Goal: Information Seeking & Learning: Learn about a topic

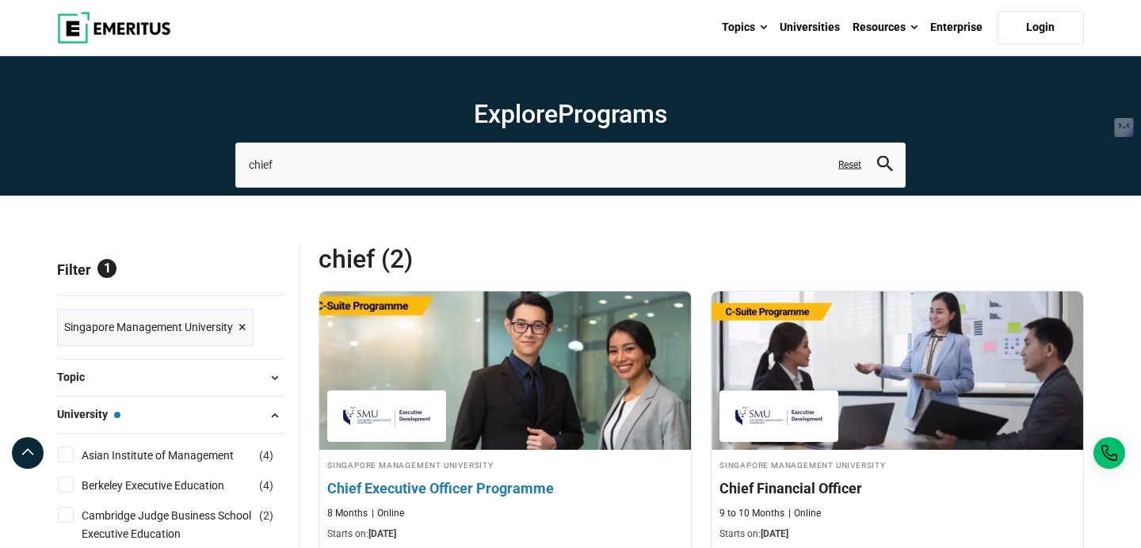
click at [476, 492] on h4 "Chief Executive Officer Programme" at bounding box center [505, 488] width 356 height 20
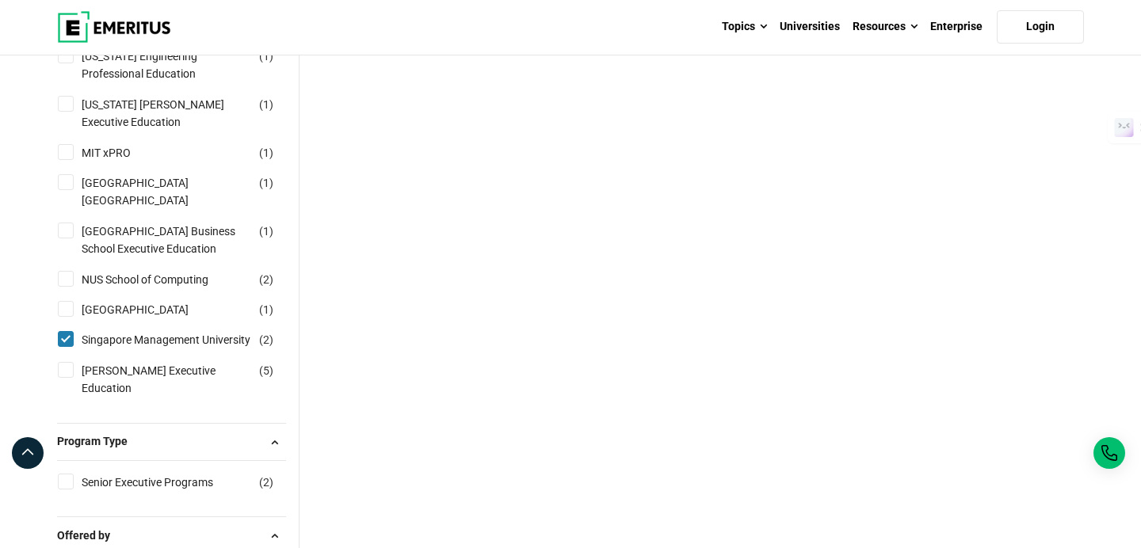
scroll to position [760, 0]
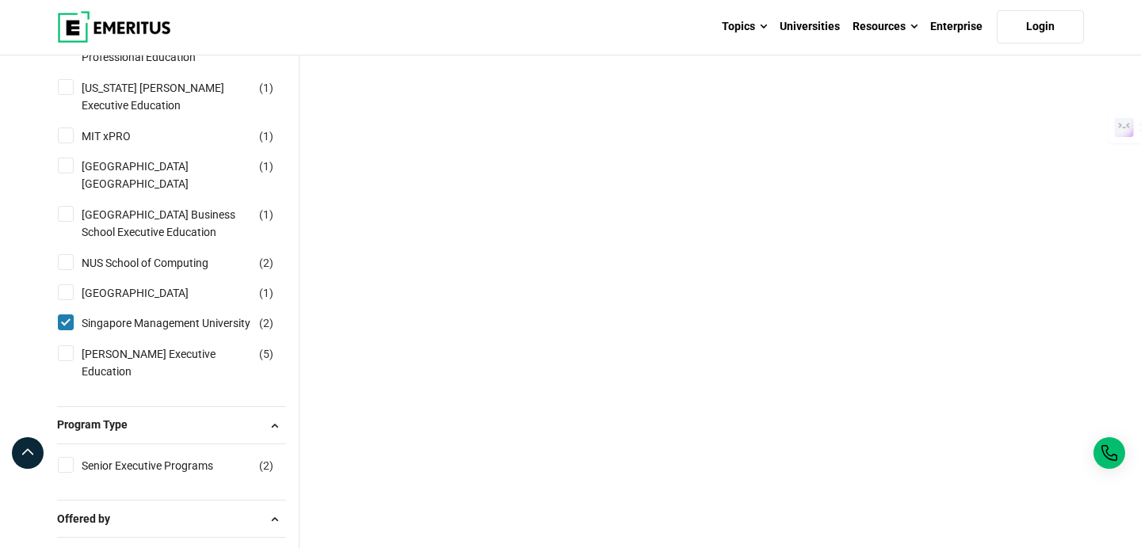
click at [65, 330] on input "Singapore Management University ( 2 )" at bounding box center [66, 322] width 16 height 16
checkbox input "false"
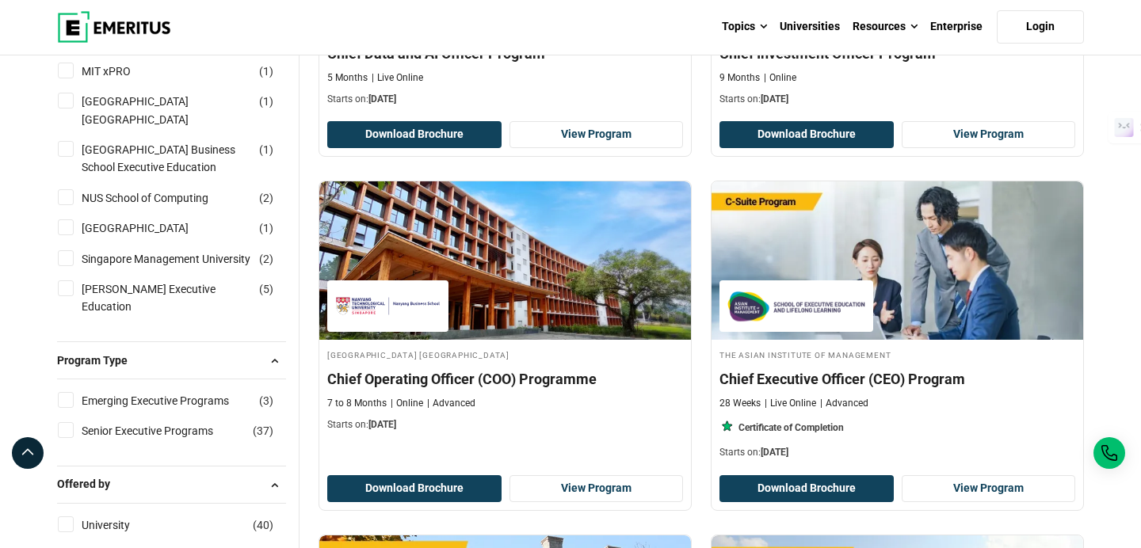
scroll to position [792, 0]
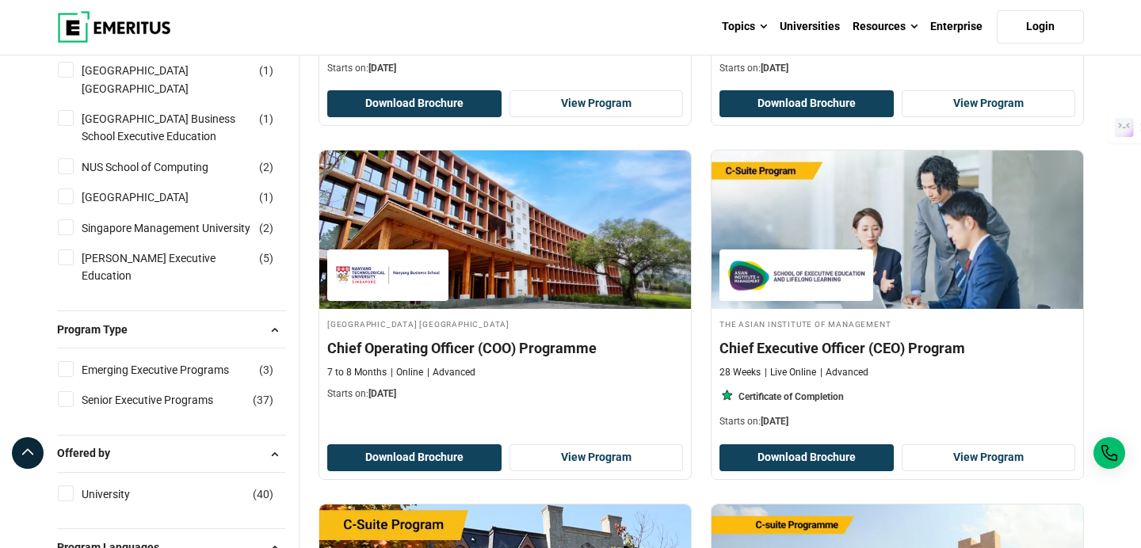
click at [69, 165] on input "NUS School of Computing ( 2 )" at bounding box center [66, 166] width 16 height 16
checkbox input "true"
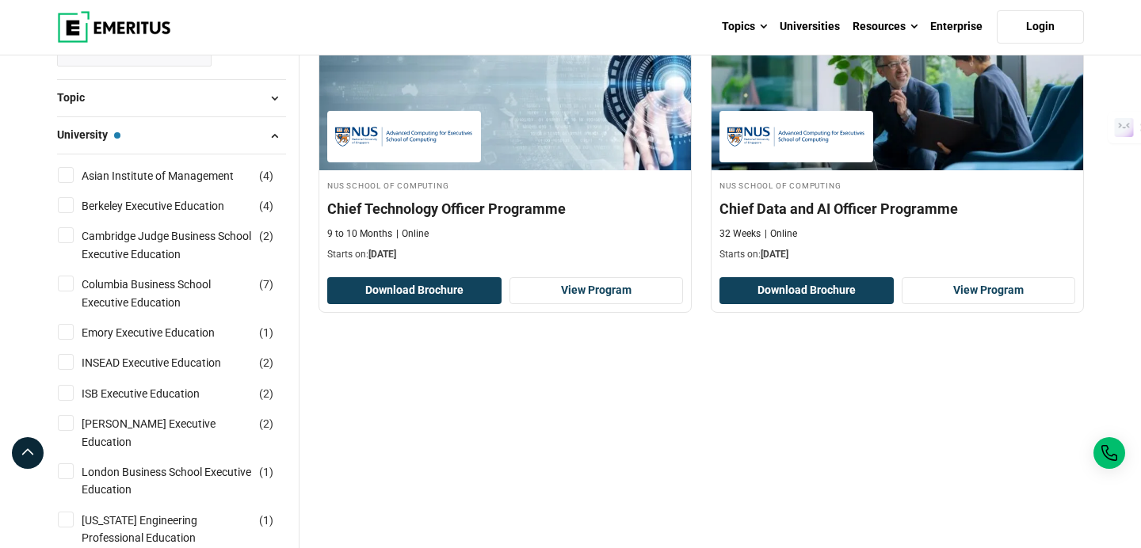
scroll to position [317, 0]
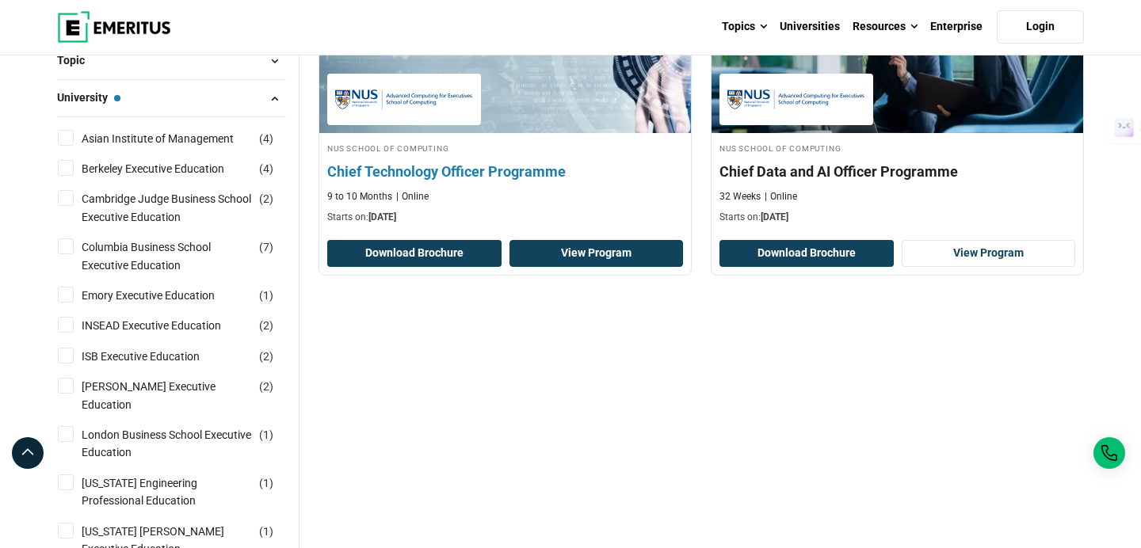
click at [536, 262] on link "View Program" at bounding box center [596, 253] width 174 height 27
click at [578, 247] on link "View Program" at bounding box center [596, 253] width 174 height 27
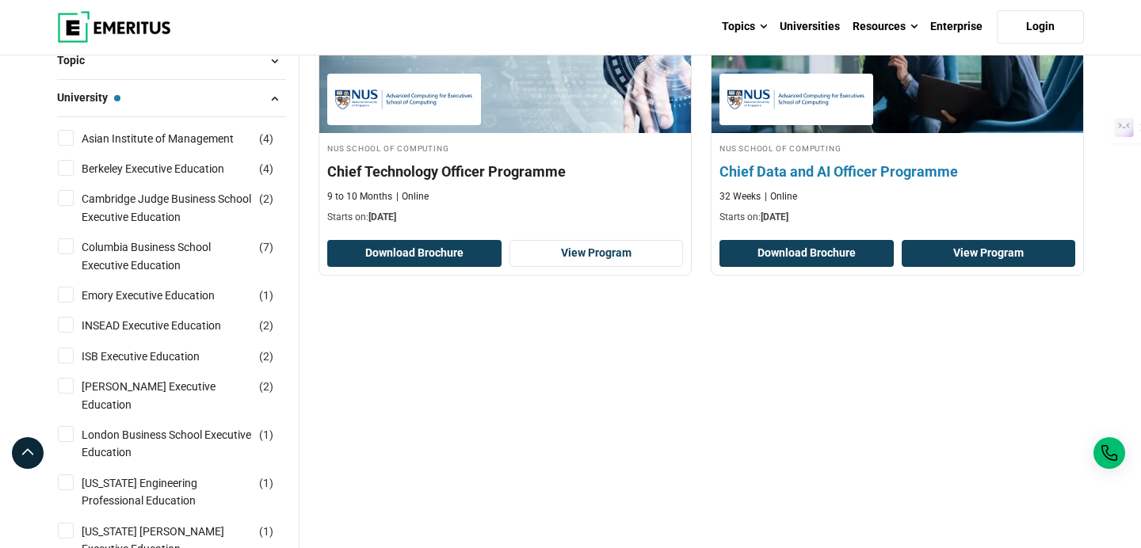
click at [969, 261] on link "View Program" at bounding box center [988, 253] width 174 height 27
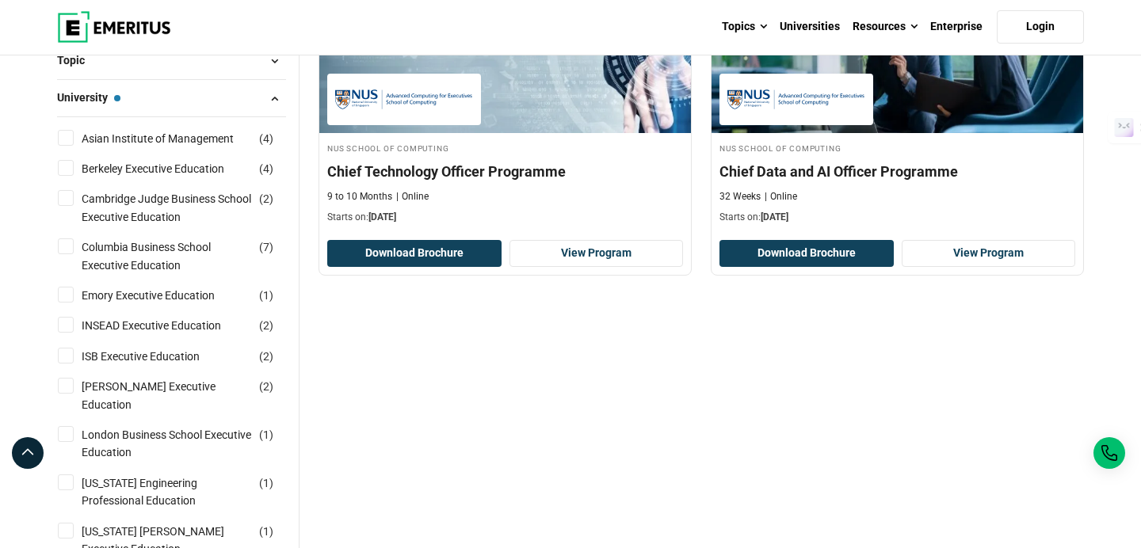
click at [65, 326] on input "INSEAD Executive Education ( 2 )" at bounding box center [66, 325] width 16 height 16
checkbox input "true"
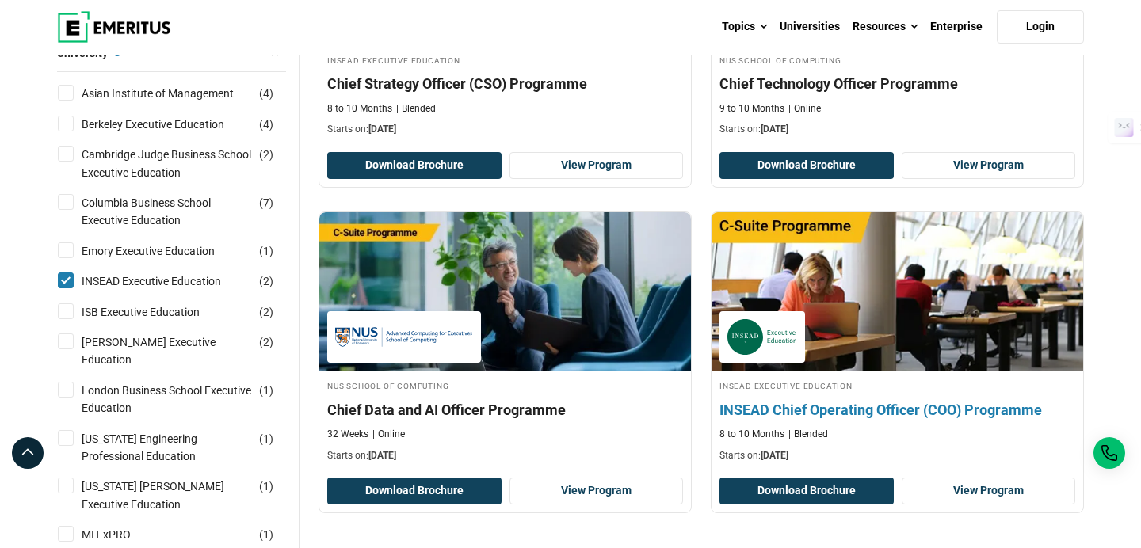
scroll to position [412, 0]
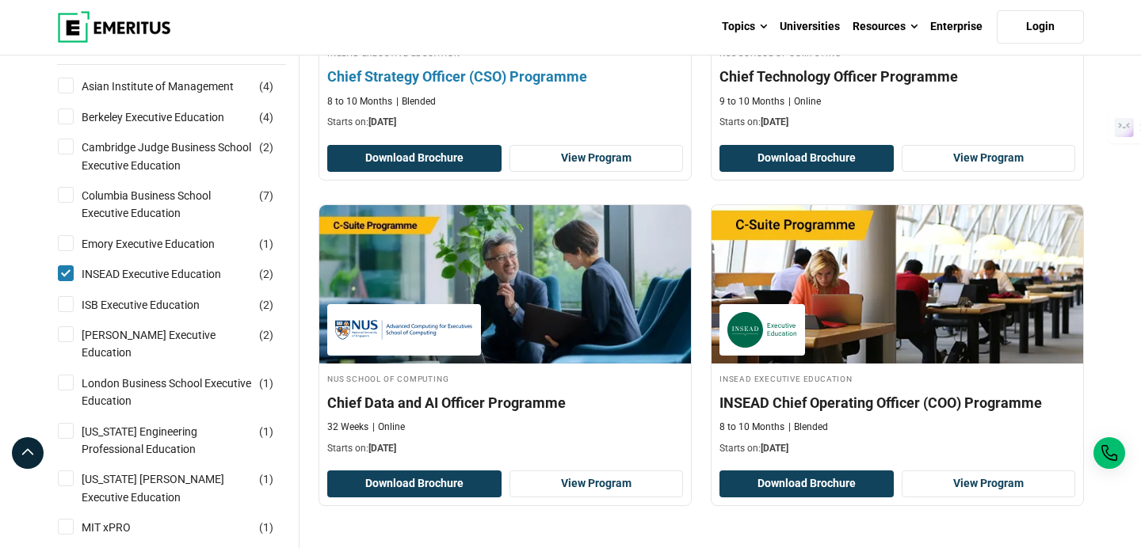
click at [501, 71] on h4 "Chief Strategy Officer (CSO) Programme" at bounding box center [505, 77] width 356 height 20
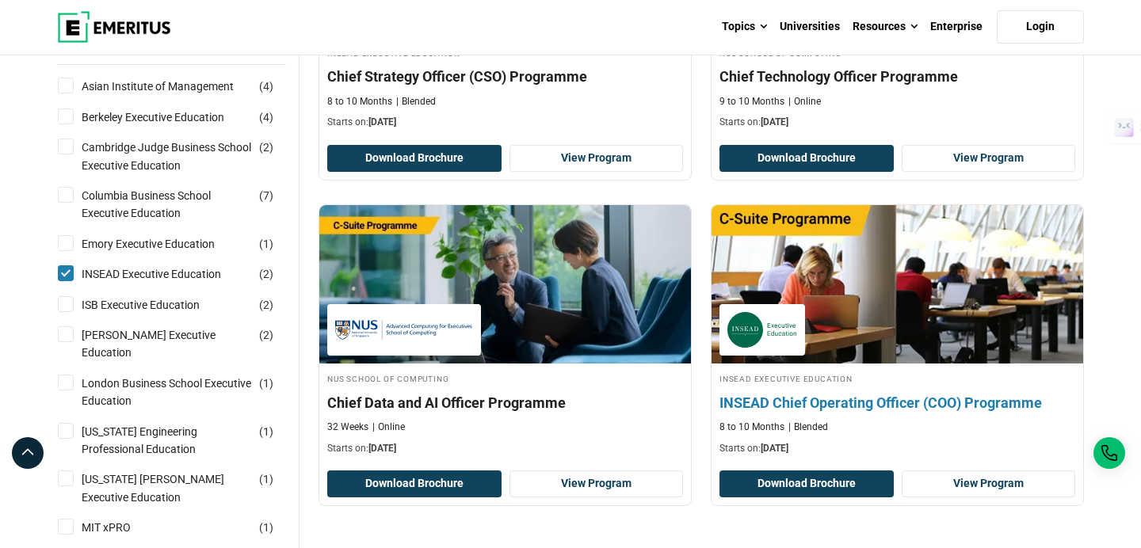
click at [924, 393] on h4 "INSEAD Chief Operating Officer (COO) Programme" at bounding box center [897, 403] width 356 height 20
